Goal: Navigation & Orientation: Find specific page/section

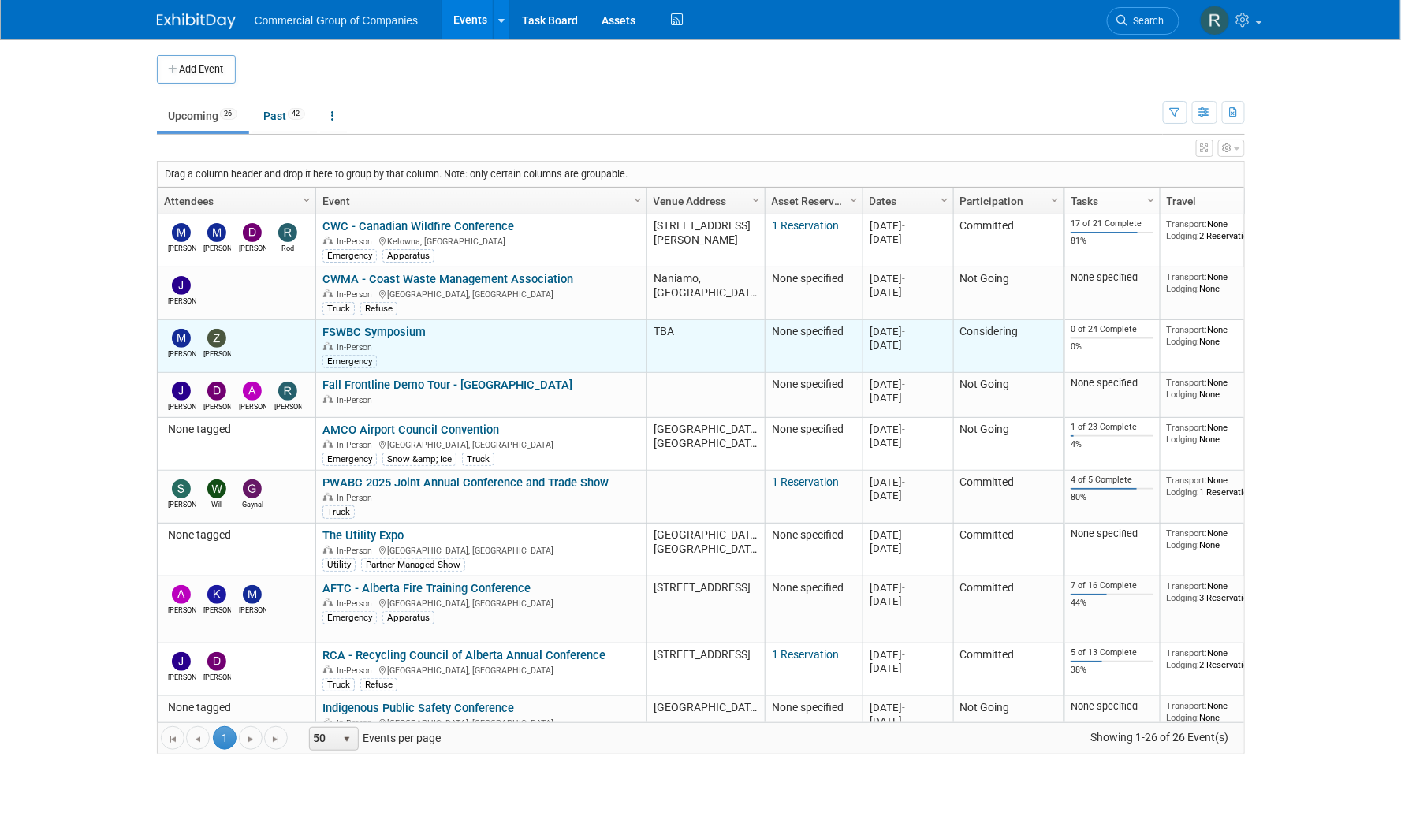
click at [405, 330] on link "FSWBC Symposium" at bounding box center [373, 332] width 103 height 14
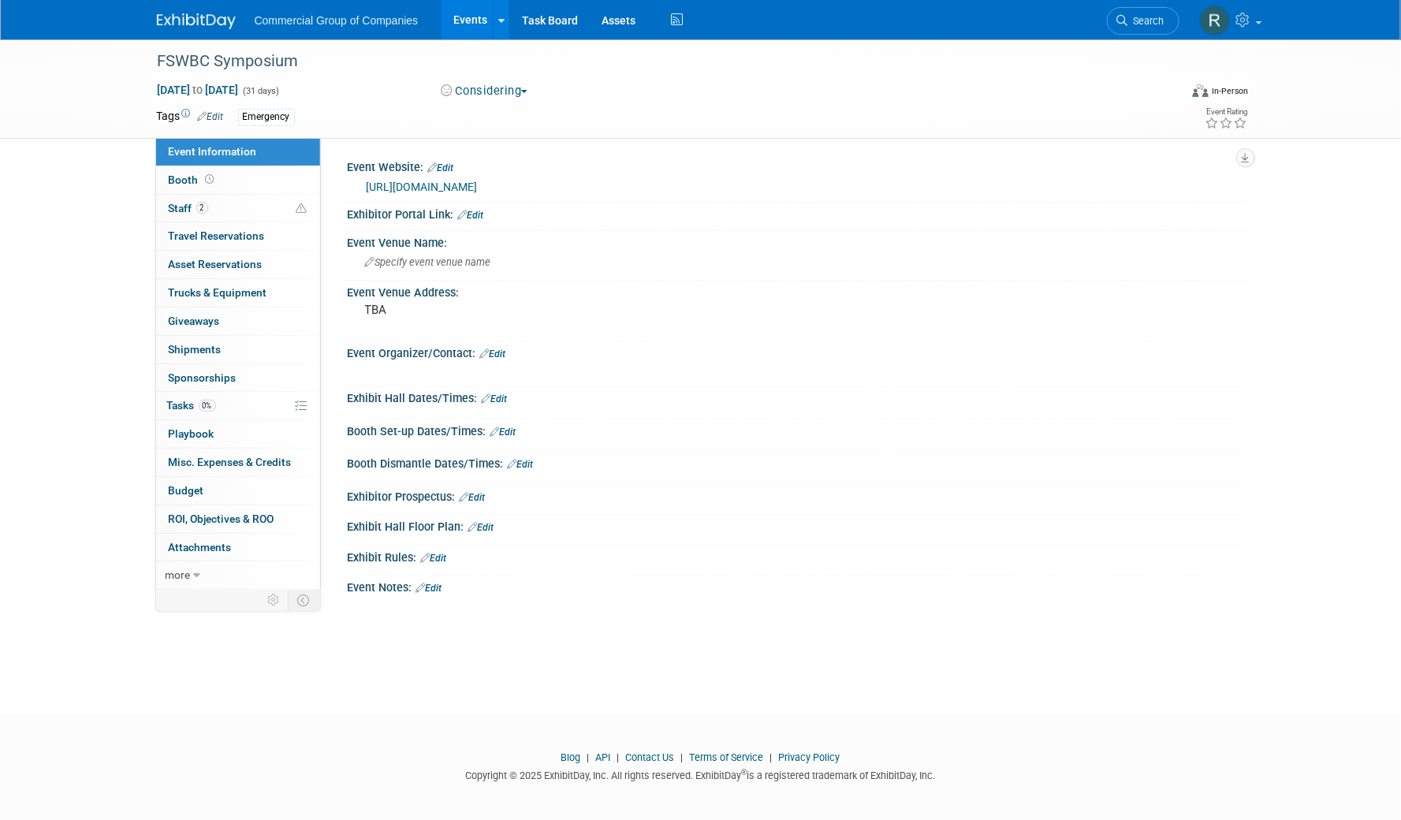
click at [456, 184] on link "[URL][DOMAIN_NAME]" at bounding box center [422, 187] width 111 height 13
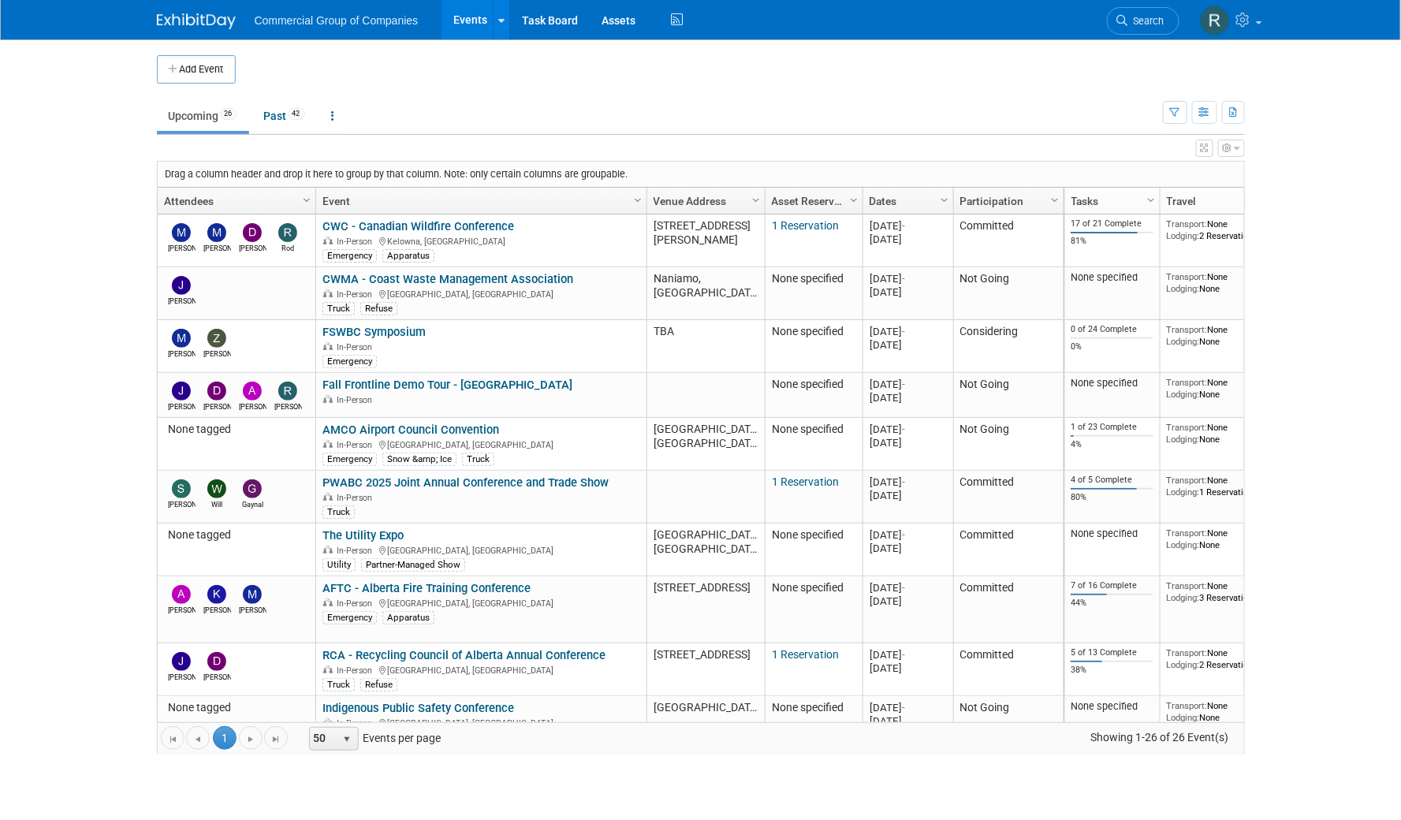
click at [1312, 233] on body "Commercial Group of Companies Events Add Event Bulk Upload Events Shareable Eve…" at bounding box center [700, 410] width 1401 height 820
click at [129, 263] on body "Commercial Group of Companies Events Add Event Bulk Upload Events Shareable Eve…" at bounding box center [700, 410] width 1401 height 820
click at [941, 103] on ul "Upcoming 26 Past 42 All Events 68 Past and Upcoming Grouped Annually Events gro…" at bounding box center [660, 116] width 1006 height 35
